Goal: Information Seeking & Learning: Learn about a topic

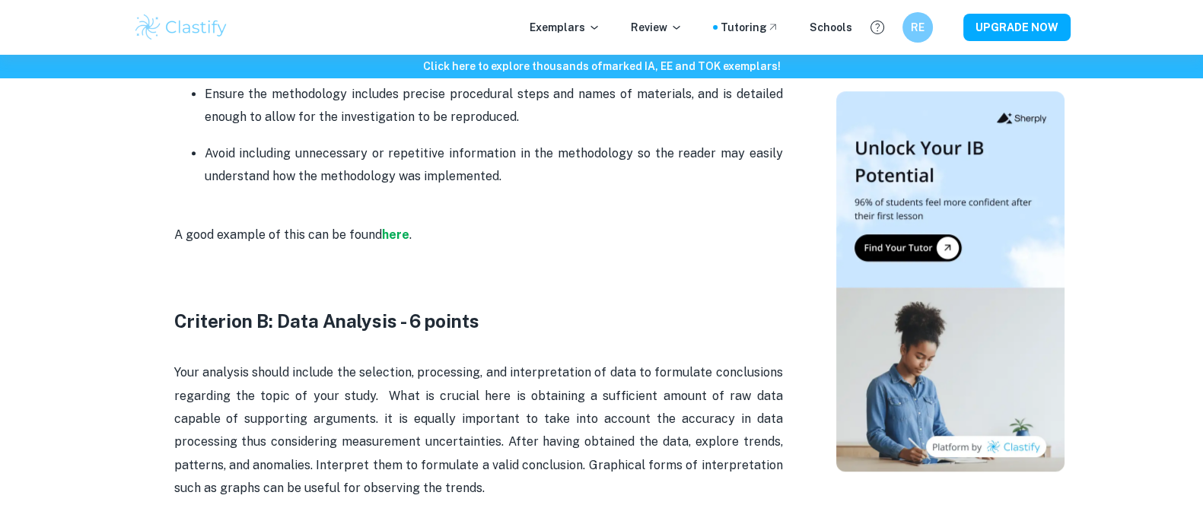
scroll to position [1559, 0]
click at [391, 241] on strong "here" at bounding box center [395, 236] width 27 height 14
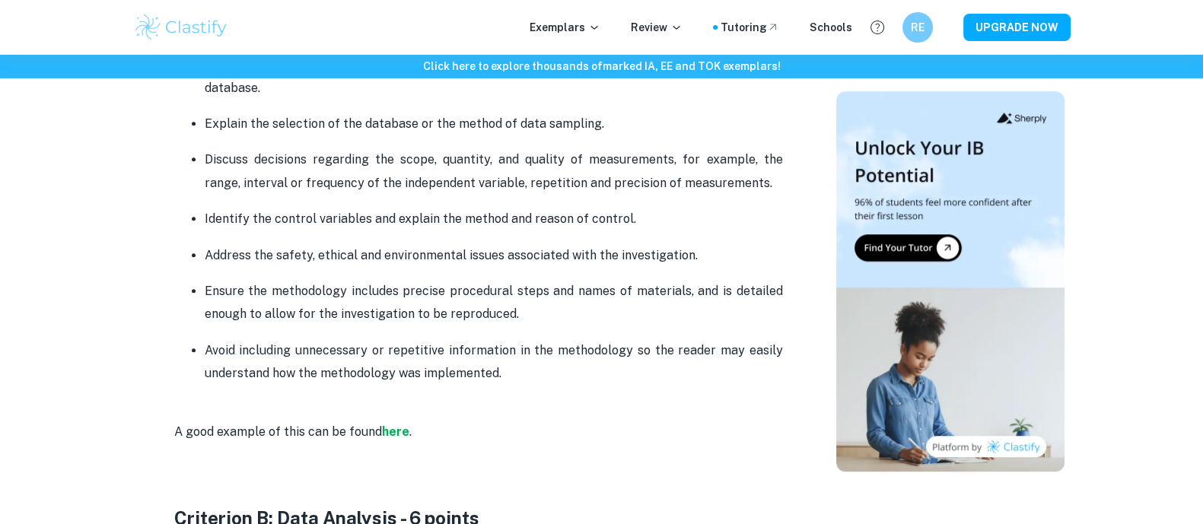
scroll to position [1361, 0]
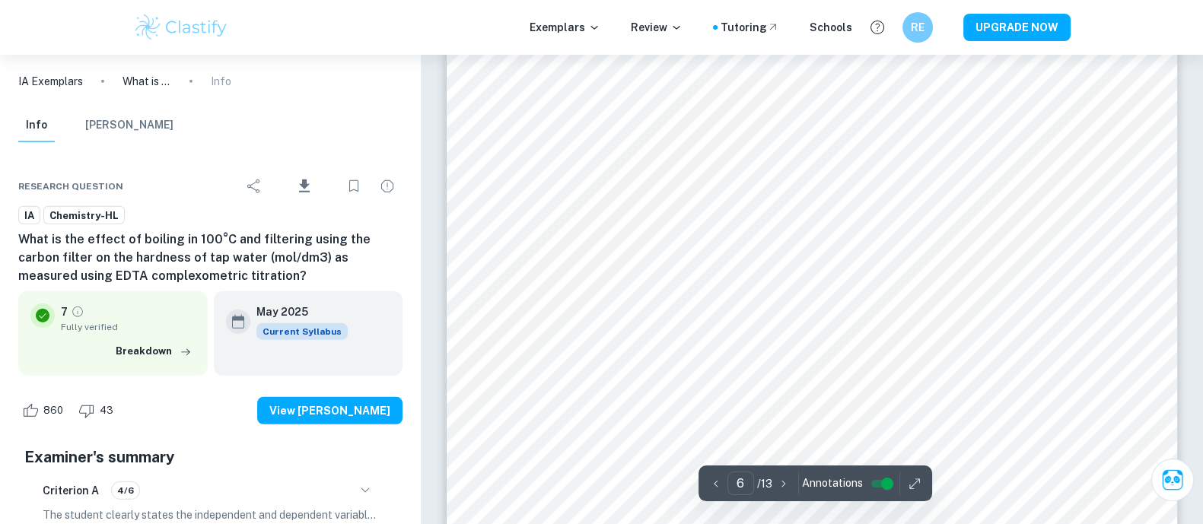
scroll to position [5637, 0]
type input "13"
